Goal: Check status: Check status

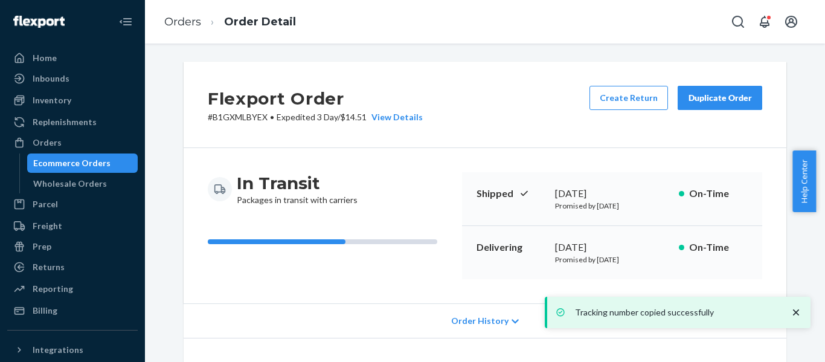
scroll to position [475, 0]
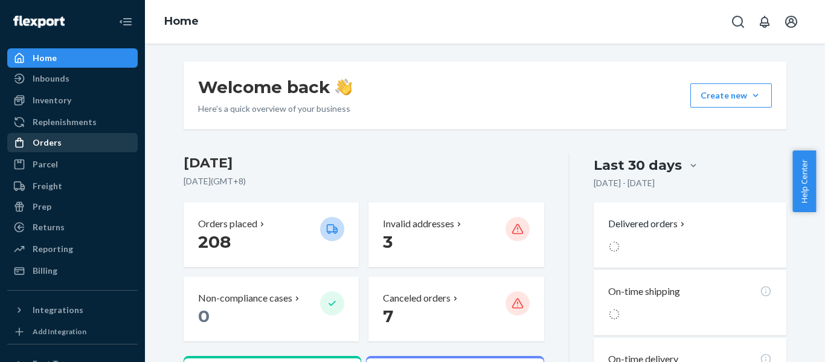
click at [53, 141] on div "Orders" at bounding box center [47, 142] width 29 height 12
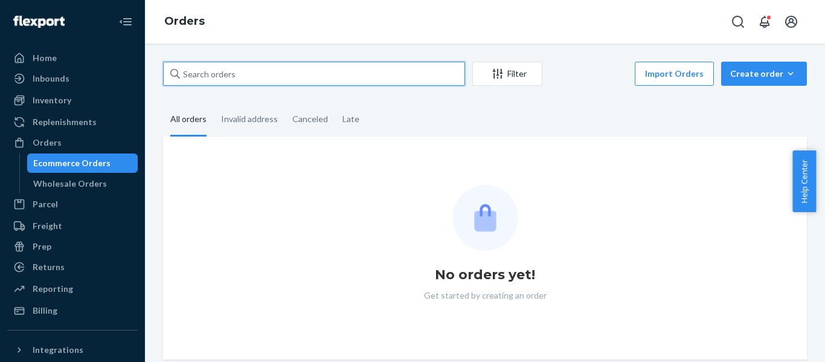
click at [255, 75] on input "text" at bounding box center [314, 74] width 302 height 24
paste input "111-4321268-7610630"
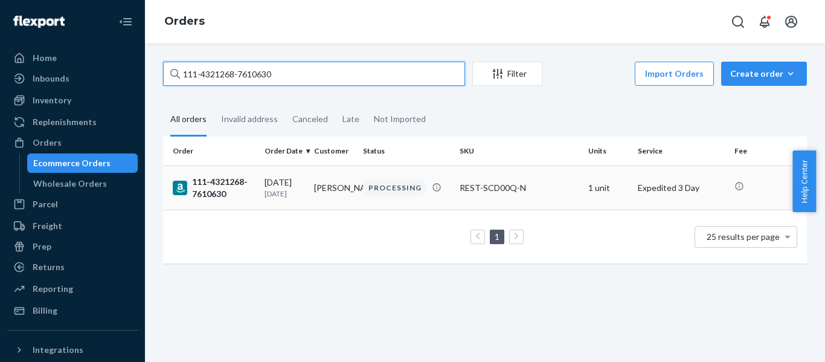
type input "111-4321268-7610630"
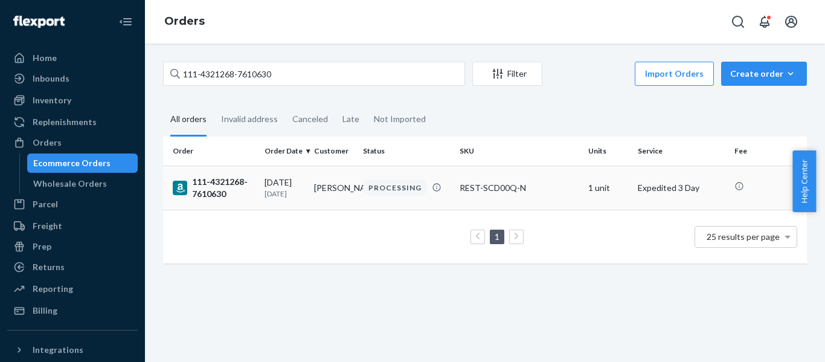
click at [203, 200] on td "111-4321268-7610630" at bounding box center [211, 187] width 97 height 44
